Goal: Information Seeking & Learning: Learn about a topic

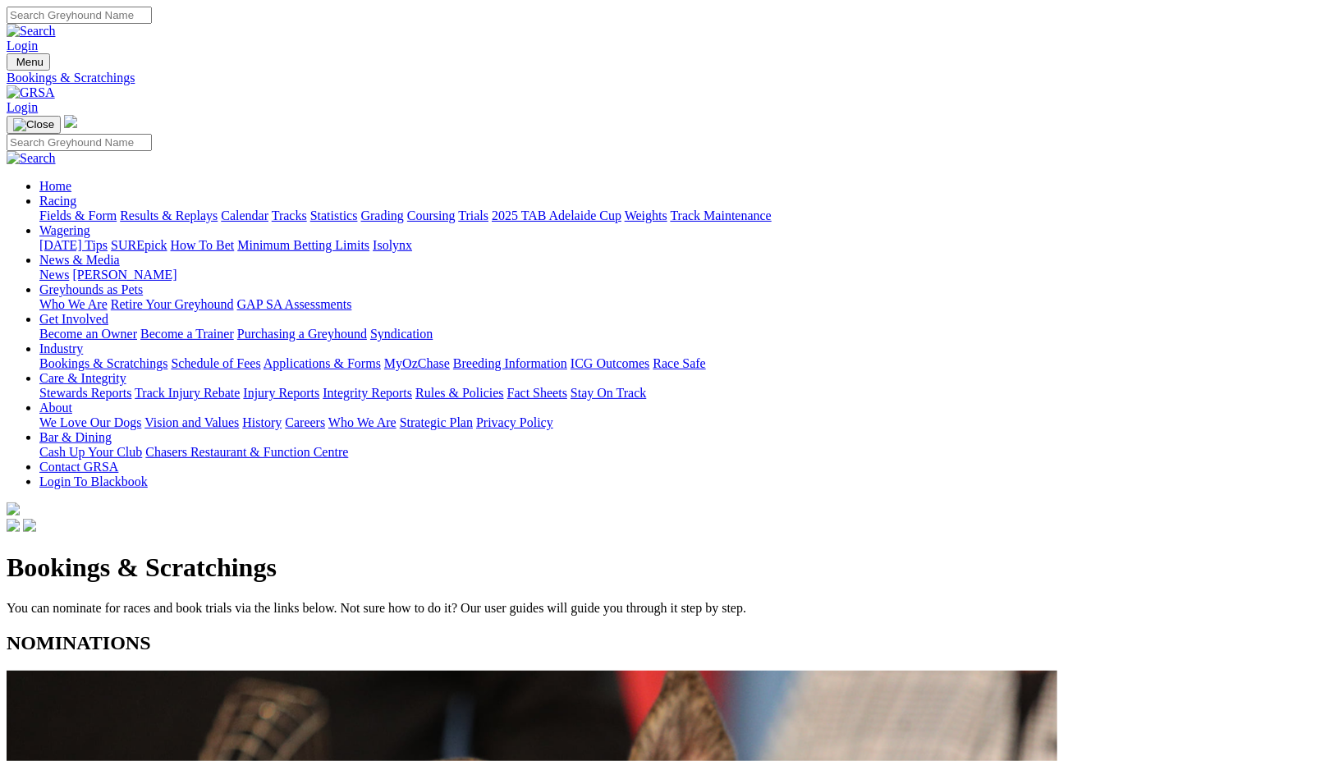
click at [120, 253] on link "News & Media" at bounding box center [79, 260] width 80 height 14
click at [176, 268] on link "[PERSON_NAME]" at bounding box center [124, 275] width 104 height 14
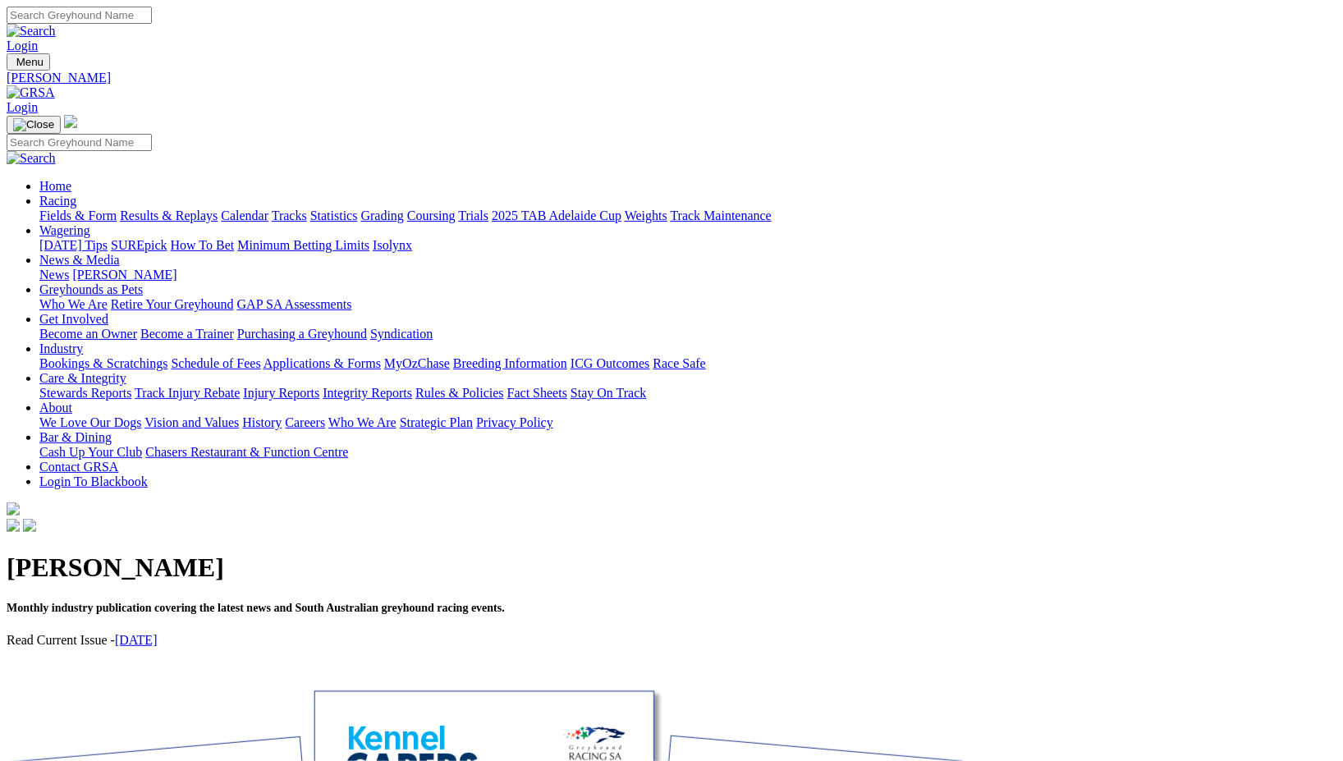
click at [158, 633] on link "[DATE]" at bounding box center [136, 640] width 43 height 14
